Goal: Information Seeking & Learning: Learn about a topic

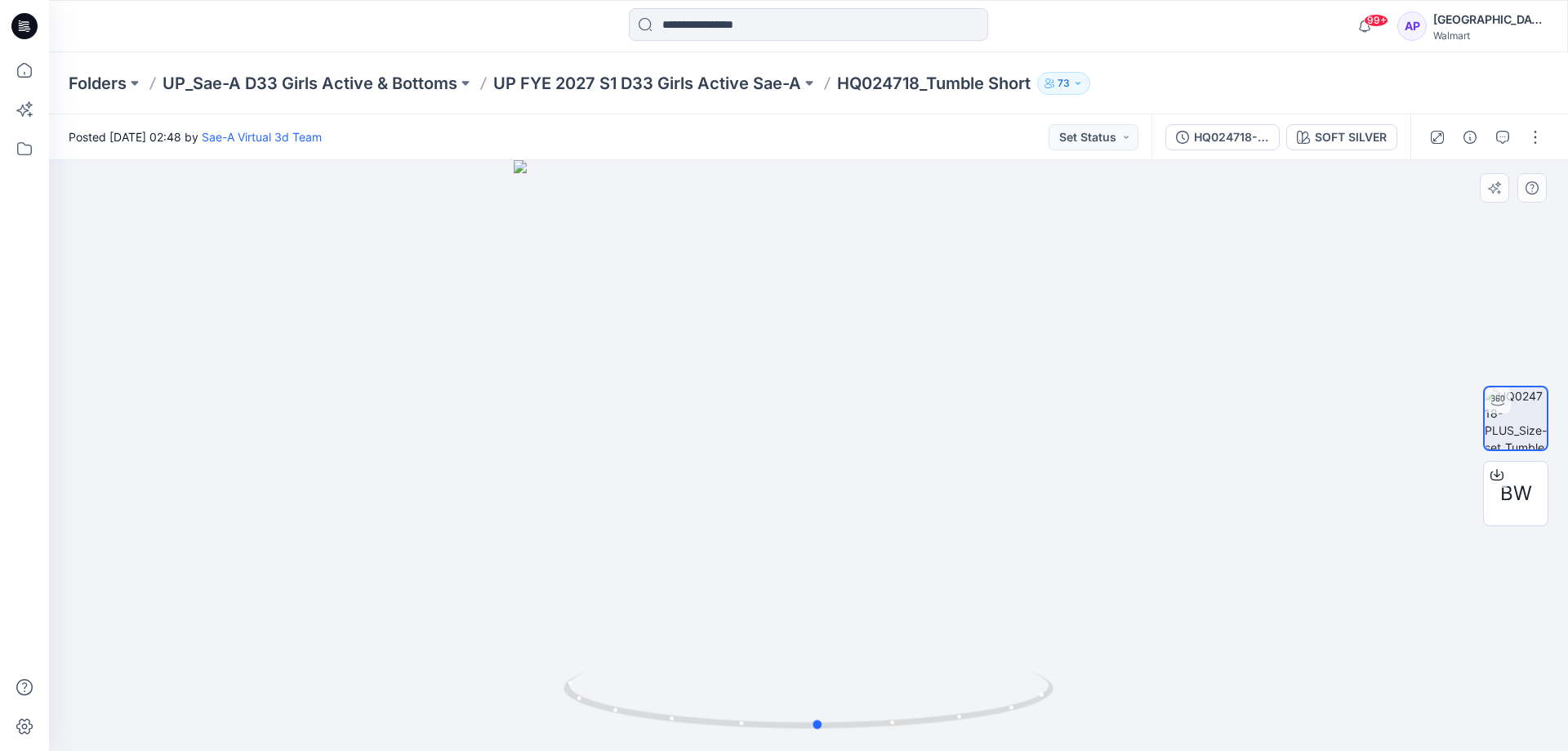
drag, startPoint x: 957, startPoint y: 724, endPoint x: 476, endPoint y: 708, distance: 481.3
click at [476, 708] on div at bounding box center [808, 456] width 1519 height 591
